Goal: Check status: Check status

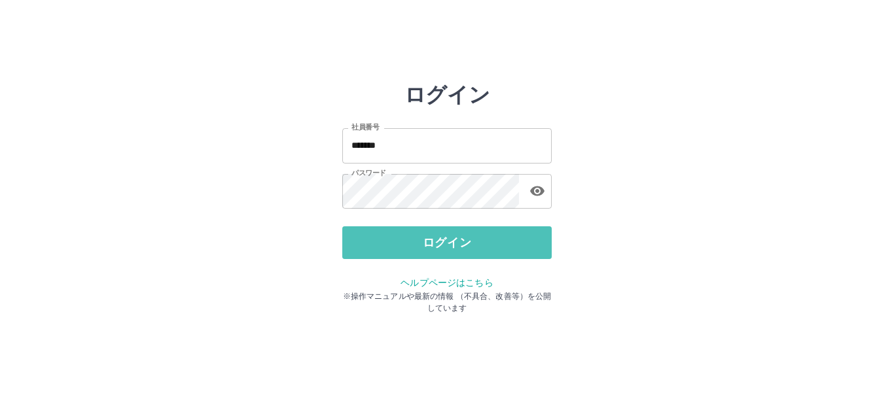
click at [390, 254] on button "ログイン" at bounding box center [446, 242] width 209 height 33
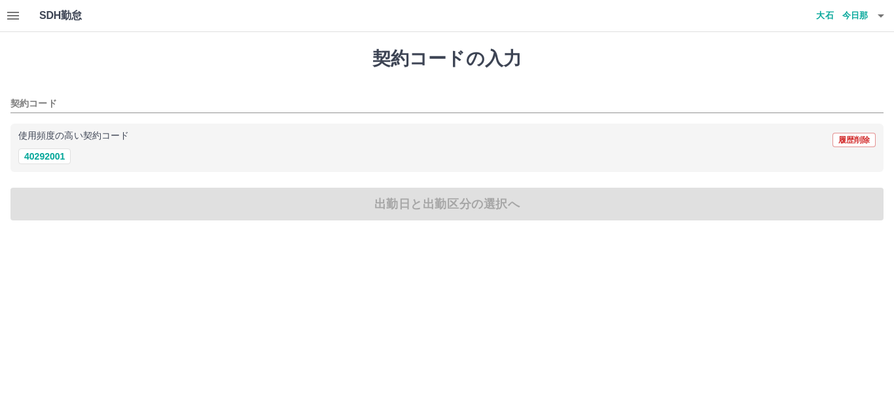
click at [8, 17] on icon "button" at bounding box center [13, 16] width 16 height 16
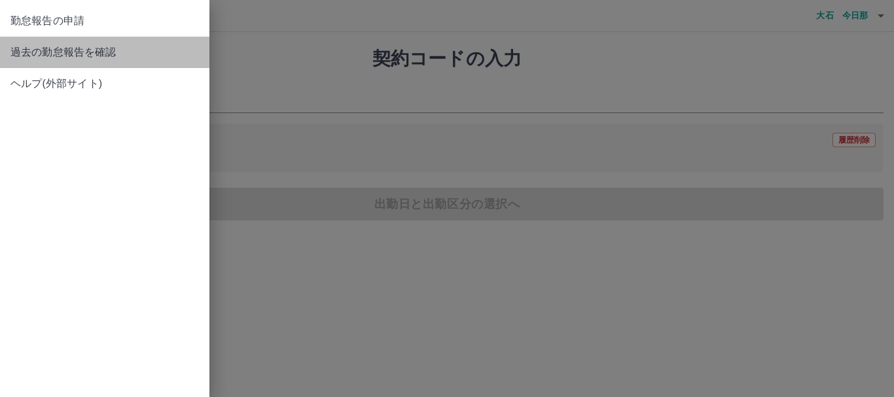
click at [90, 54] on span "過去の勤怠報告を確認" at bounding box center [104, 52] width 188 height 16
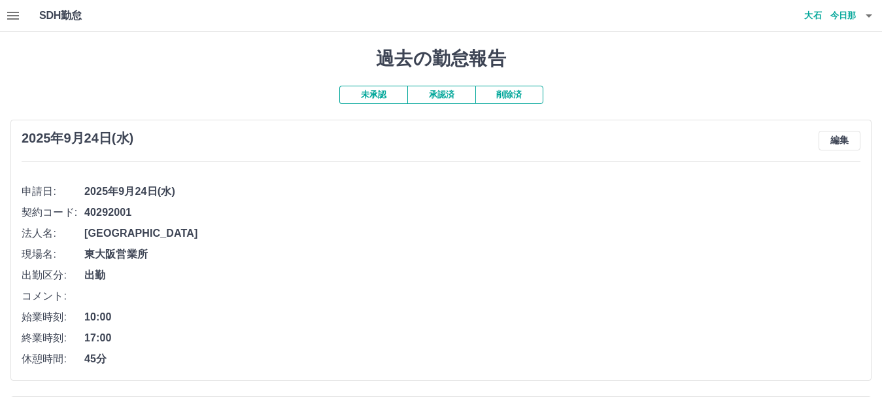
click at [442, 97] on button "承認済" at bounding box center [442, 95] width 68 height 18
